Goal: Transaction & Acquisition: Purchase product/service

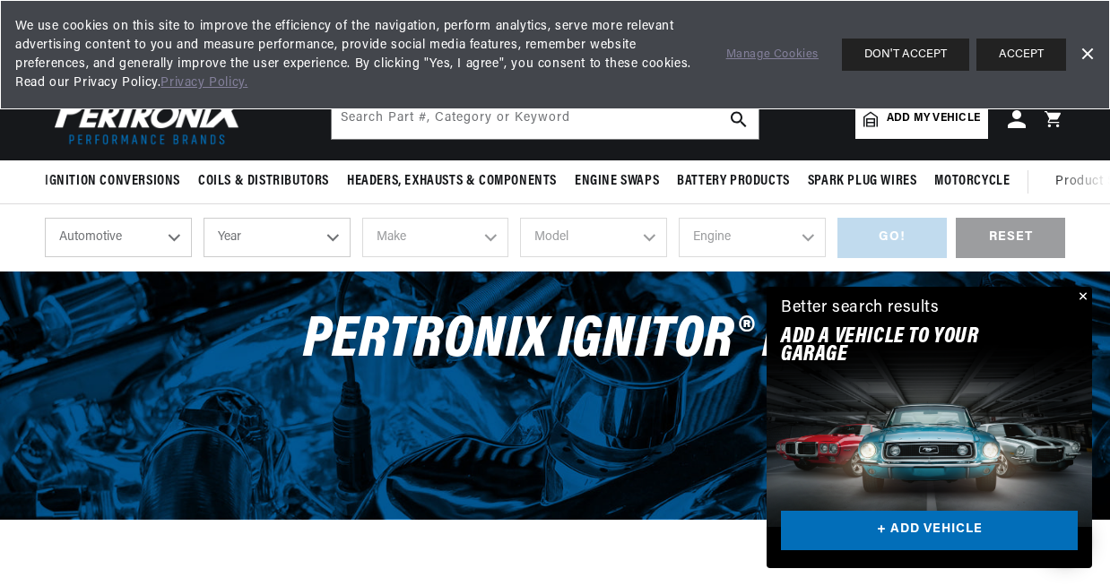
click at [1083, 295] on button "Close" at bounding box center [1081, 298] width 22 height 22
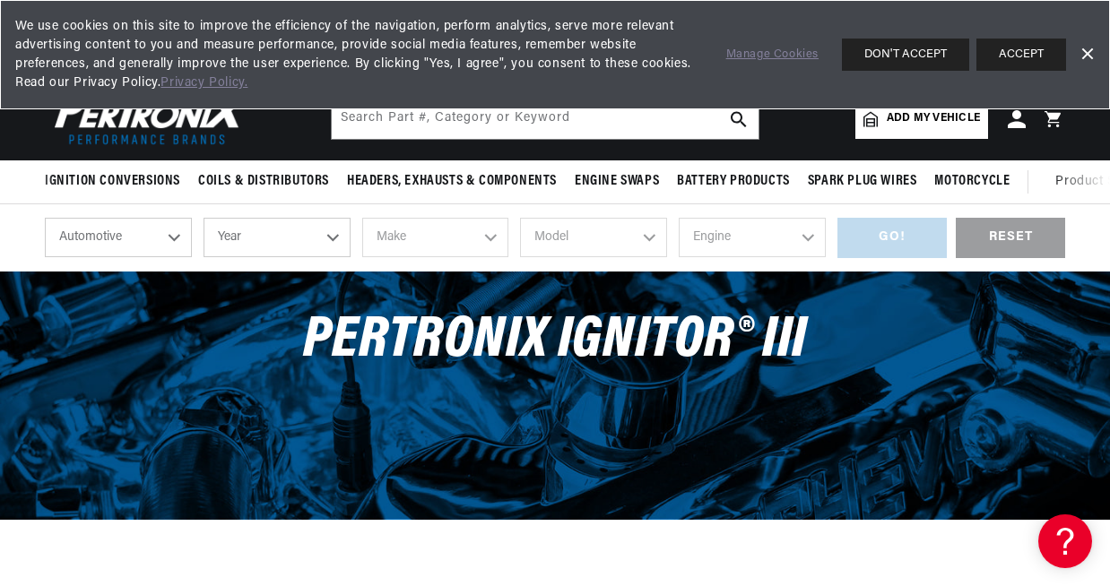
scroll to position [0, 543]
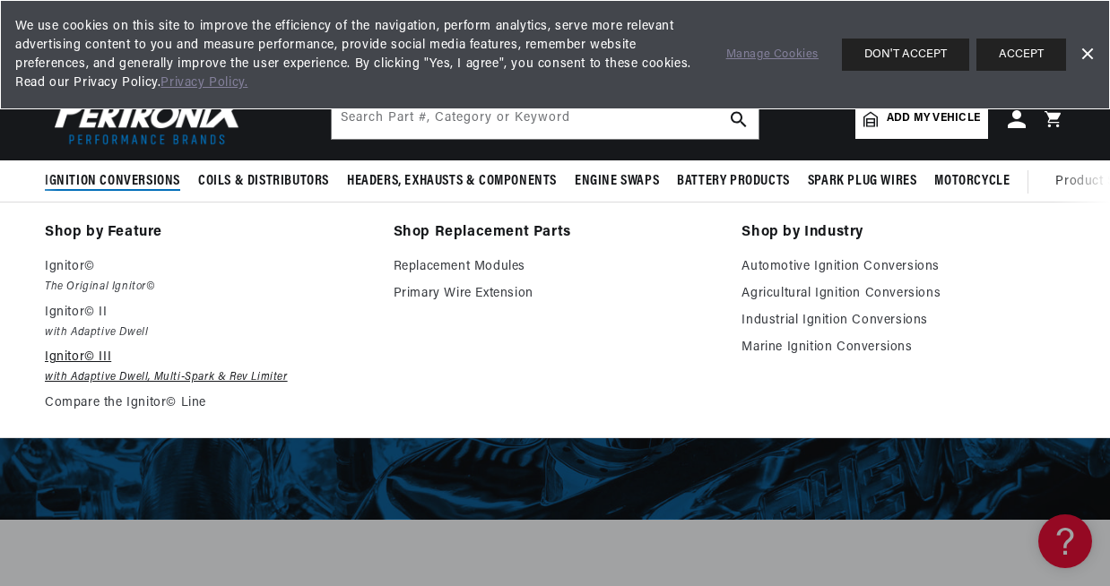
click at [78, 360] on p "Ignitor© III" at bounding box center [207, 358] width 324 height 22
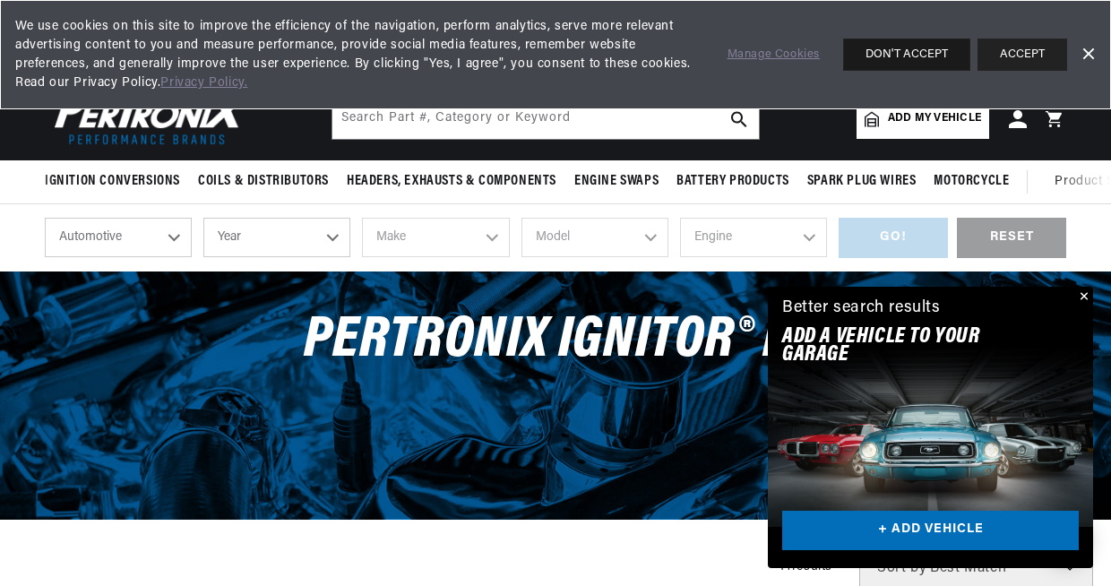
click at [911, 52] on button "DON'T ACCEPT" at bounding box center [906, 55] width 127 height 32
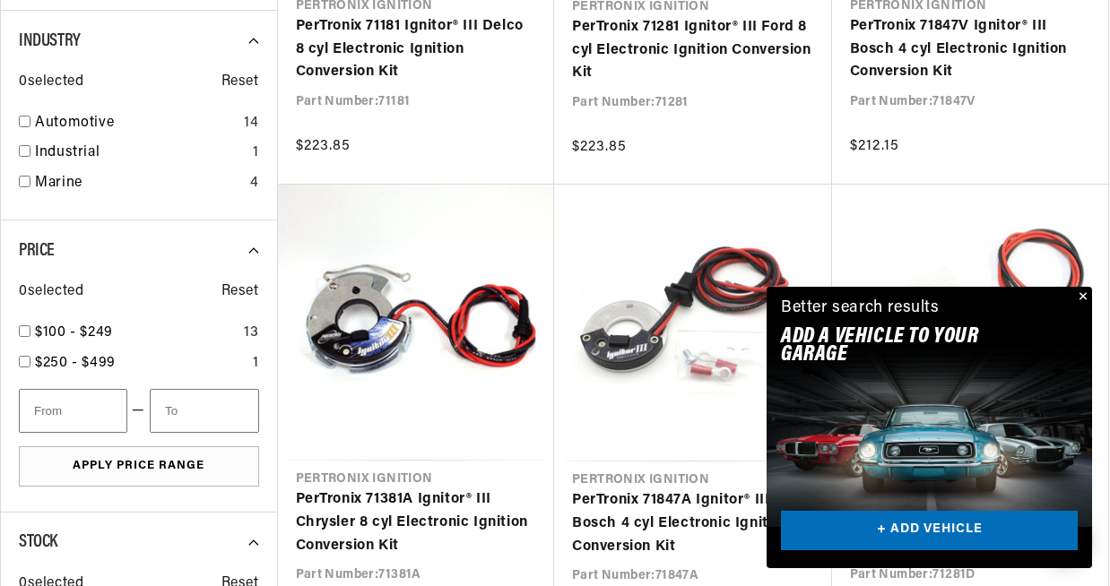
scroll to position [900, 0]
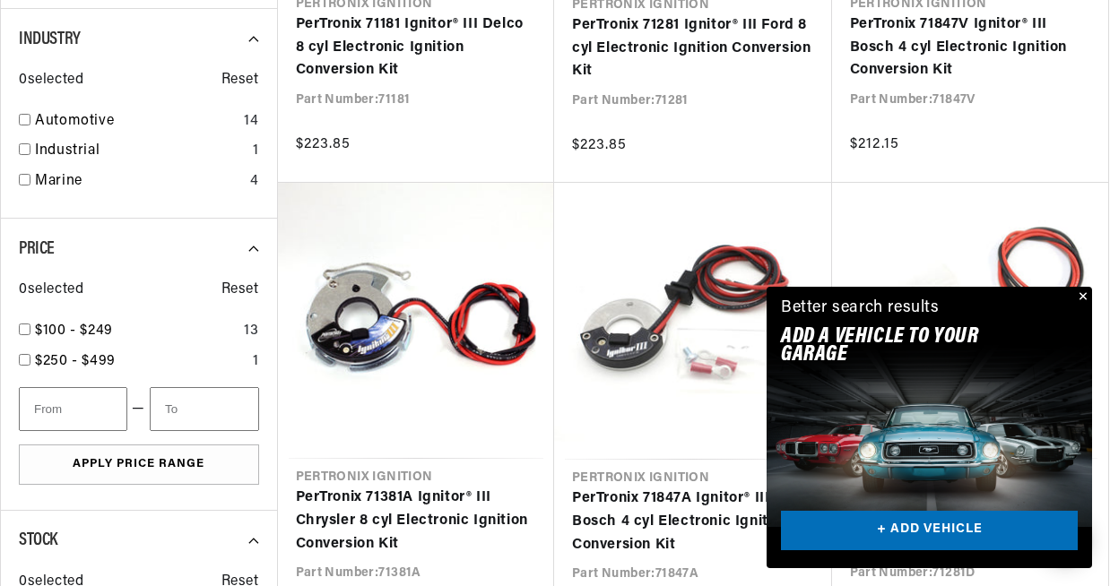
click at [1081, 296] on button "Close" at bounding box center [1081, 298] width 22 height 22
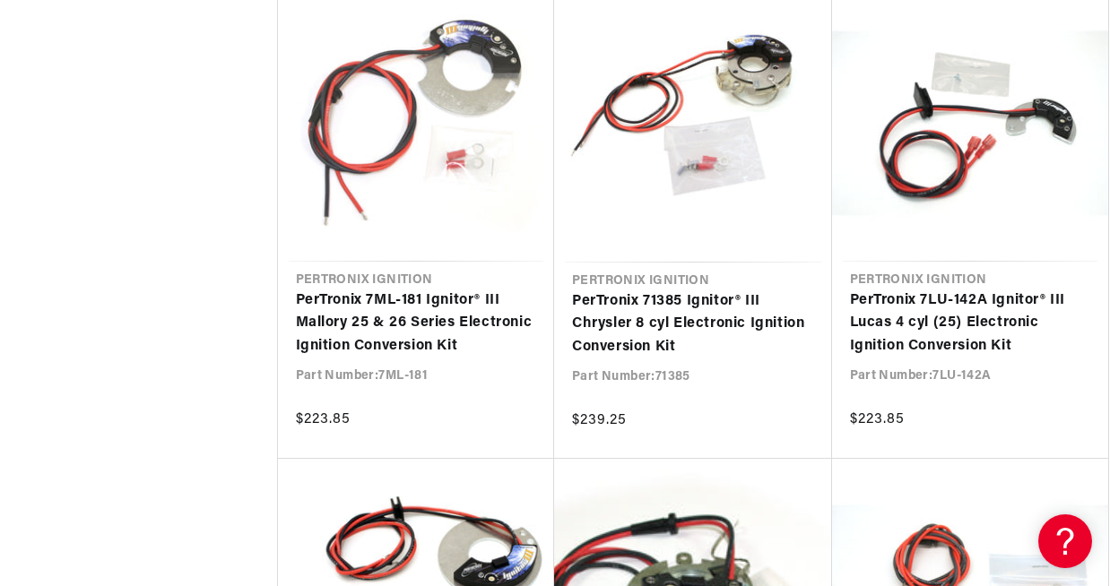
scroll to position [0, 0]
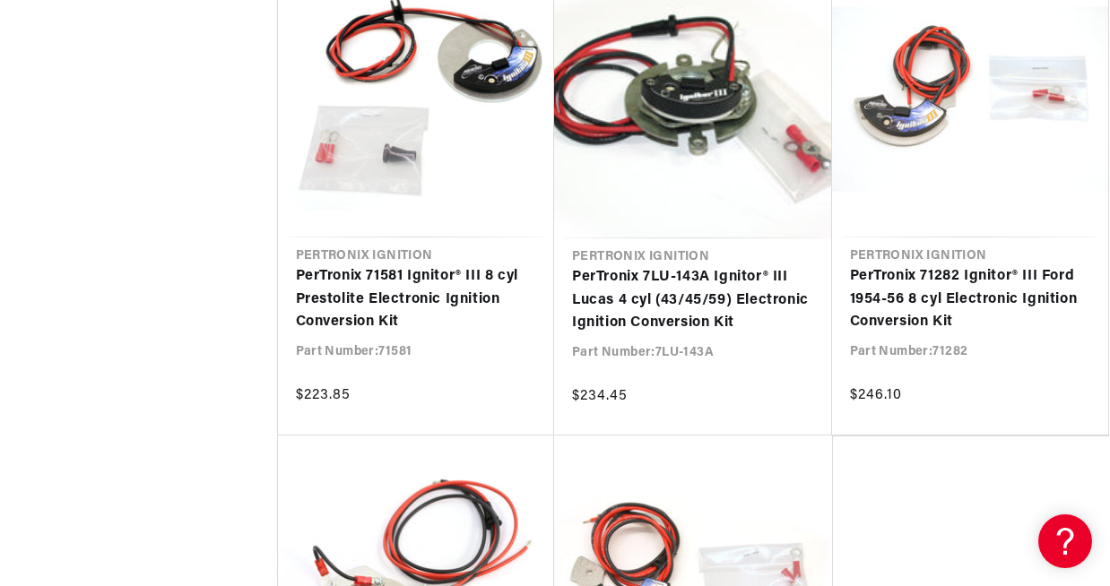
scroll to position [0, 3]
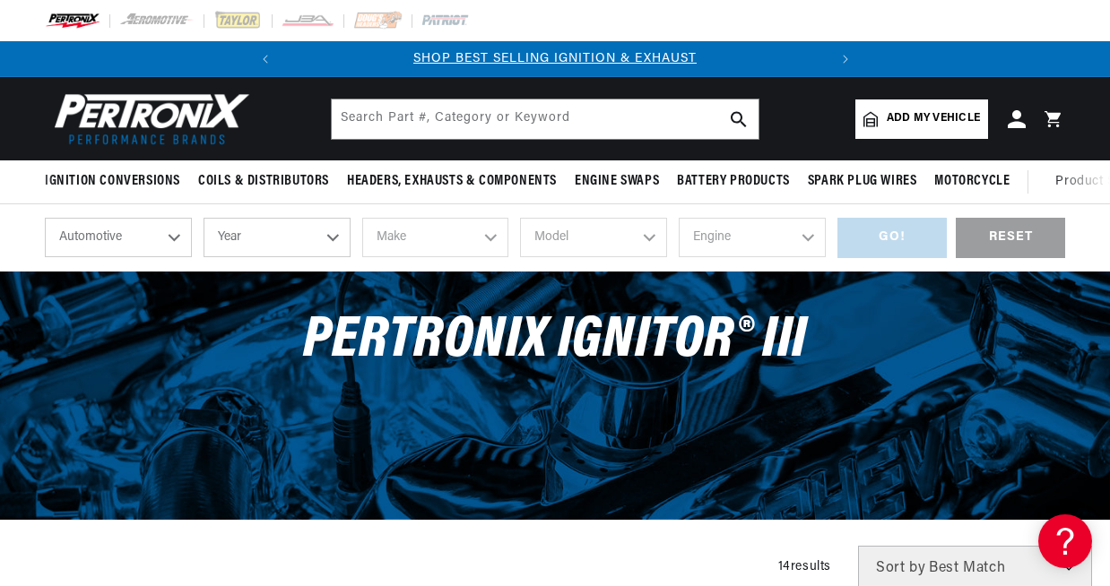
click at [171, 240] on select "Automotive Agricultural Industrial Marine Motorcycle" at bounding box center [118, 237] width 147 height 39
click at [331, 238] on select "Year 2026 2025 2024 2023 2022 2021 2020 2019 2018 2017 2016 2015 2014 2013 2012…" at bounding box center [276, 237] width 147 height 39
select select "1964"
click at [490, 238] on select "Make American Motors Aston Martin Austin Austin Healey Bentley Buick Cadillac C…" at bounding box center [435, 237] width 147 height 39
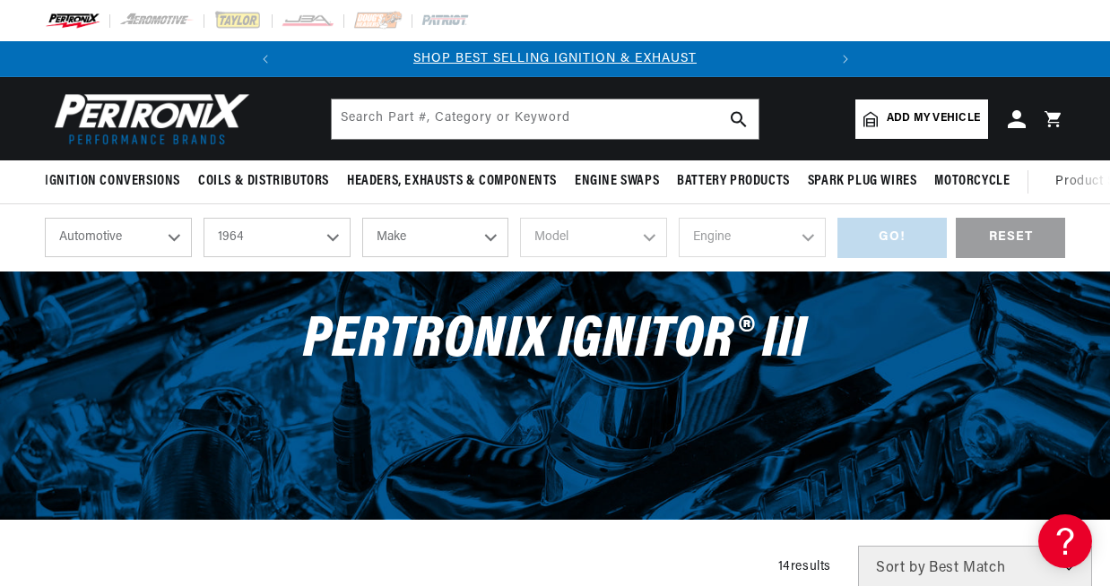
select select "Ford"
click at [647, 238] on select "Model Club Wagon Country Sedan Country Squire Custom Custom 500 Econoline F-100…" at bounding box center [593, 237] width 147 height 39
select select "Thunderbird"
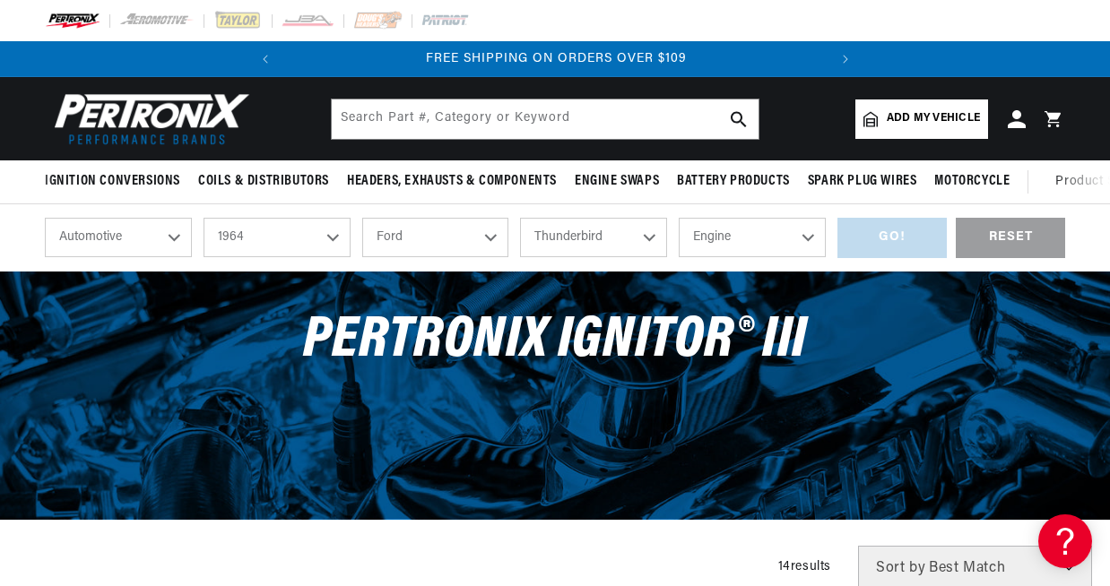
click at [808, 240] on select "Engine 5.4L 6.6L 7.5L 352cid / 5.8L 390cid / 6.4L 427cid / 7.0L" at bounding box center [751, 237] width 147 height 39
select select "390cid-6.4L"
click at [907, 242] on div "GO! RESET" at bounding box center [951, 238] width 228 height 40
click at [808, 238] on select "Engine 5.4L 6.6L 7.5L 352cid / 5.8L 390cid / 6.4L 427cid / 7.0L" at bounding box center [751, 237] width 147 height 39
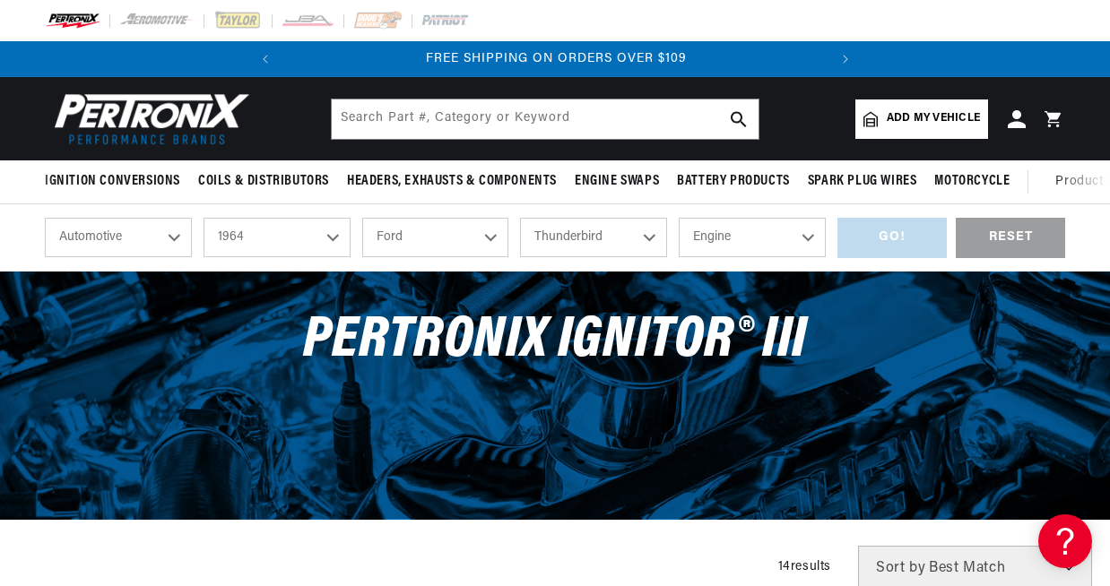
select select "390cid-6.4L"
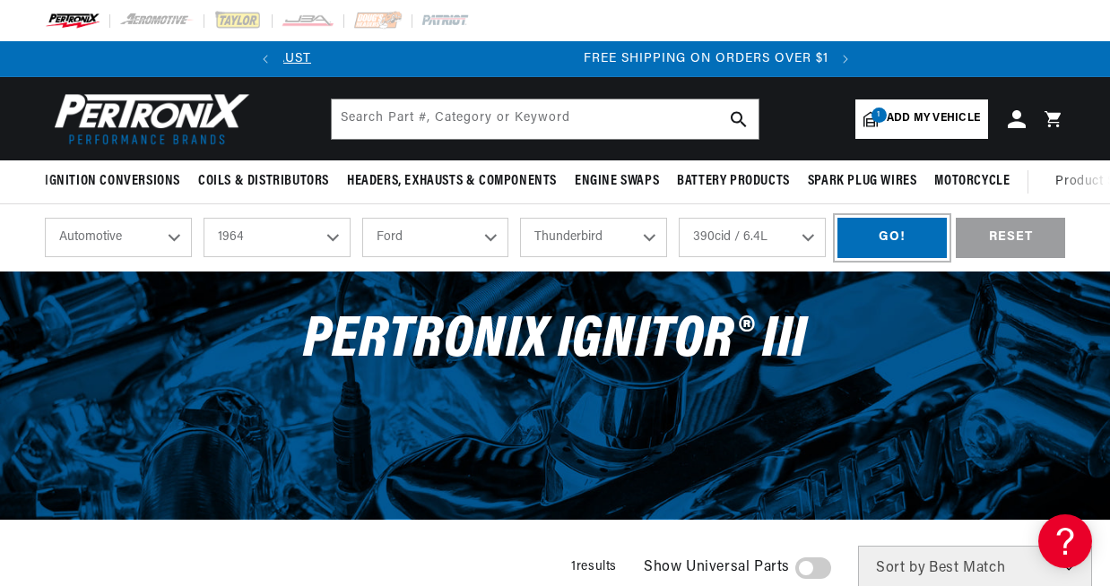
click at [892, 240] on div "GO!" at bounding box center [891, 238] width 109 height 40
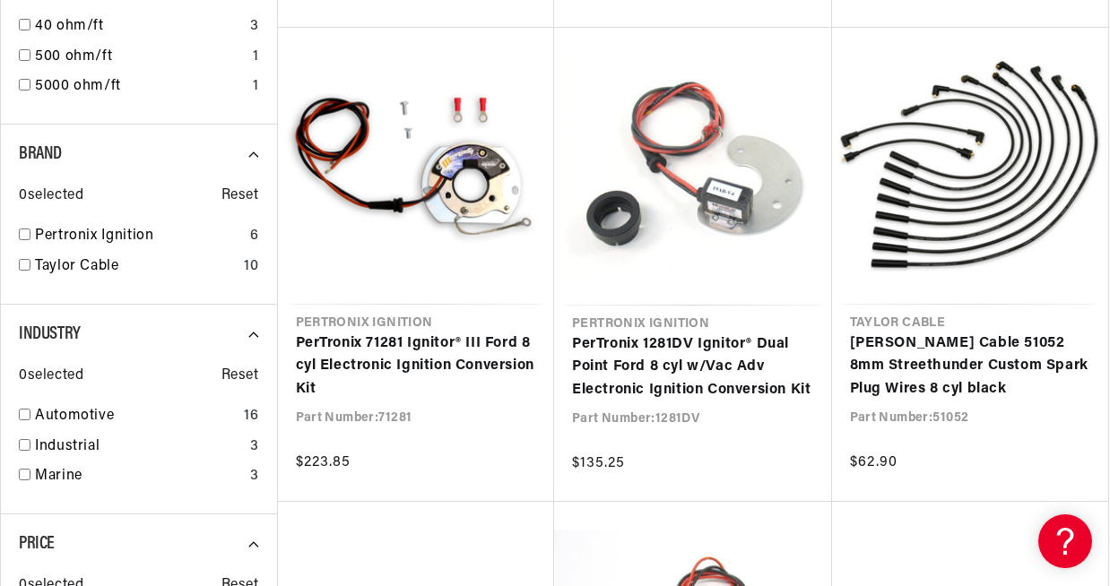
scroll to position [795, 0]
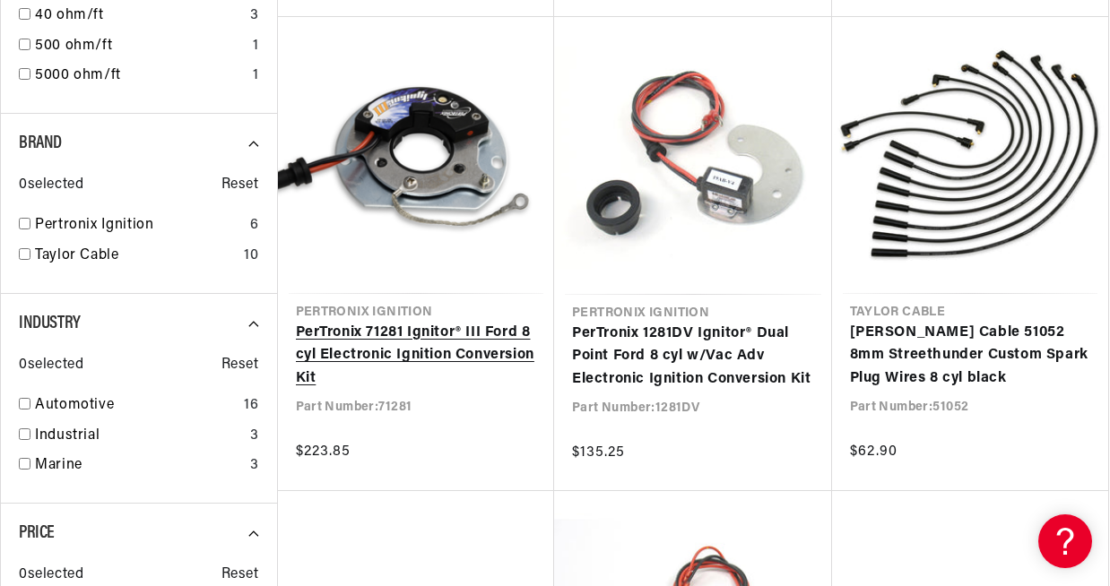
click at [379, 351] on link "PerTronix 71281 Ignitor® III Ford 8 cyl Electronic Ignition Conversion Kit" at bounding box center [416, 356] width 241 height 69
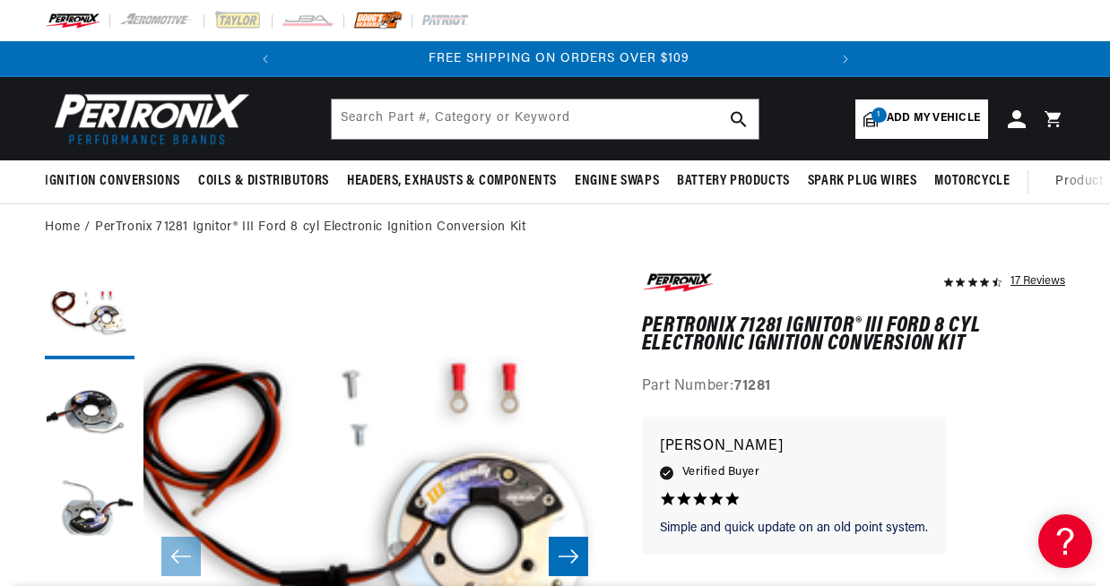
scroll to position [0, 543]
